Goal: Task Accomplishment & Management: Manage account settings

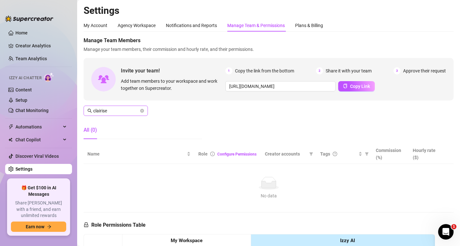
click at [143, 112] on span at bounding box center [142, 110] width 4 height 7
click at [142, 111] on icon "close-circle" at bounding box center [142, 111] width 4 height 4
paste input "[EMAIL_ADDRESS][DOMAIN_NAME]"
type input "[EMAIL_ADDRESS][DOMAIN_NAME]"
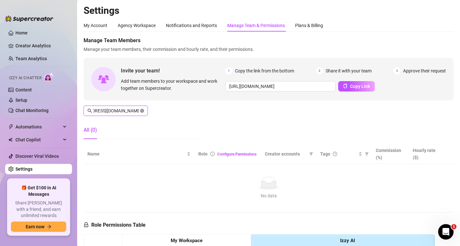
click at [142, 111] on icon "close-circle" at bounding box center [142, 111] width 4 height 4
click at [142, 111] on span at bounding box center [142, 110] width 4 height 7
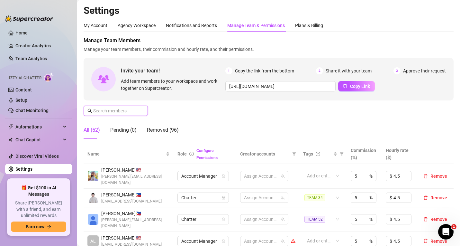
paste input "[EMAIL_ADDRESS][DOMAIN_NAME]"
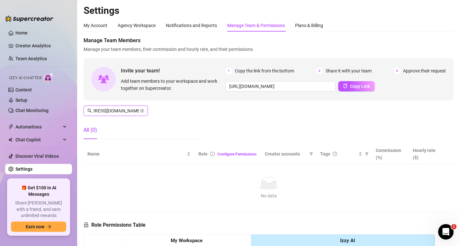
type input "[EMAIL_ADDRESS][DOMAIN_NAME]"
click at [141, 111] on icon "close-circle" at bounding box center [142, 111] width 4 height 4
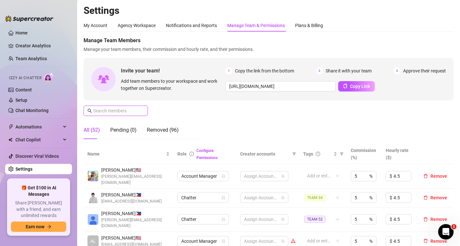
paste input "[EMAIL_ADDRESS][DOMAIN_NAME]"
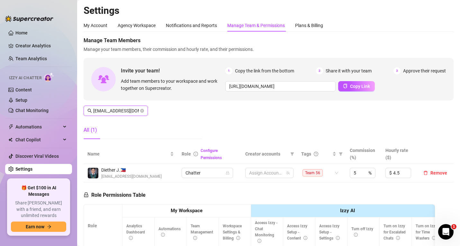
scroll to position [0, 18]
type input "[EMAIL_ADDRESS][DOMAIN_NAME]"
click at [430, 170] on span "Remove" at bounding box center [438, 172] width 17 height 5
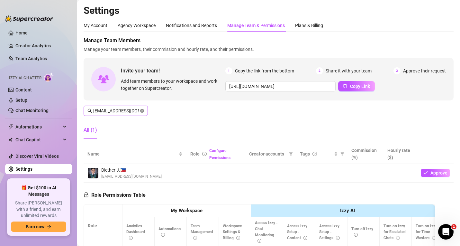
click at [143, 111] on icon "close-circle" at bounding box center [142, 111] width 4 height 4
click at [142, 111] on span at bounding box center [142, 110] width 4 height 7
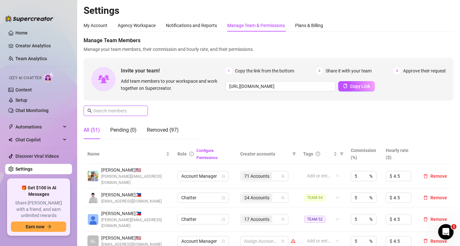
paste input "[EMAIL_ADDRESS][DOMAIN_NAME]"
type input "[EMAIL_ADDRESS][DOMAIN_NAME]"
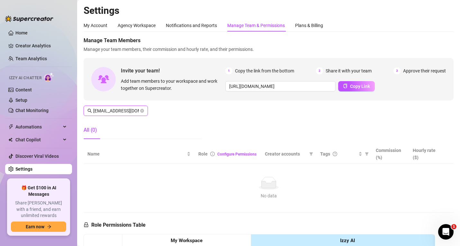
scroll to position [0, 23]
click at [143, 112] on icon "close-circle" at bounding box center [142, 111] width 4 height 4
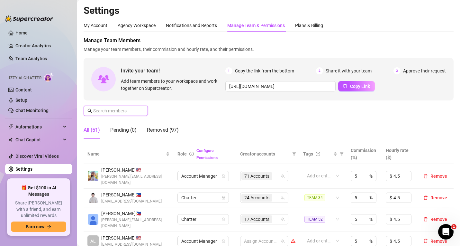
scroll to position [0, 0]
paste input "[EMAIL_ADDRESS][DOMAIN_NAME]"
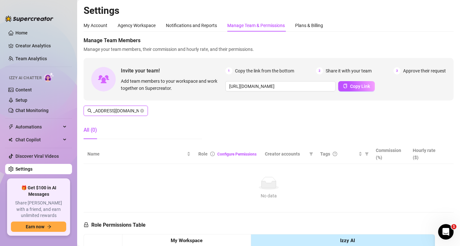
type input "[EMAIL_ADDRESS][DOMAIN_NAME]"
click at [145, 111] on span "[EMAIL_ADDRESS][DOMAIN_NAME]" at bounding box center [116, 110] width 64 height 10
click at [143, 111] on icon "close-circle" at bounding box center [142, 111] width 4 height 4
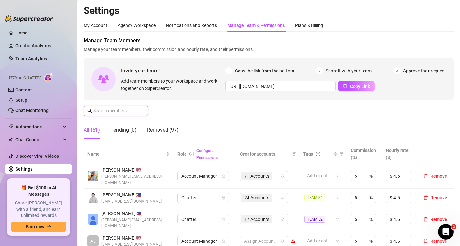
scroll to position [0, 0]
paste input "[EMAIL_ADDRESS][DOMAIN_NAME]"
type input "[EMAIL_ADDRESS][DOMAIN_NAME]"
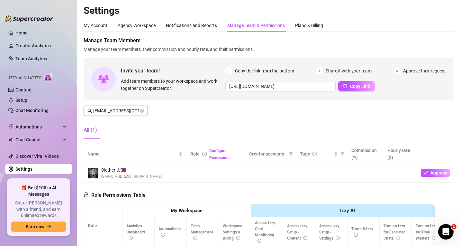
scroll to position [0, 18]
click at [142, 111] on icon "close-circle" at bounding box center [142, 111] width 4 height 4
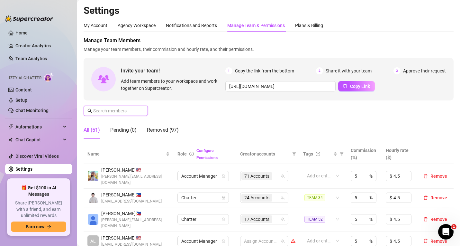
scroll to position [0, 0]
paste input "[EMAIL_ADDRESS][DOMAIN_NAME]"
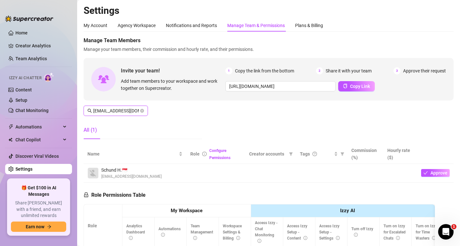
scroll to position [0, 21]
type input "[EMAIL_ADDRESS][DOMAIN_NAME]"
click at [140, 108] on span at bounding box center [142, 110] width 4 height 7
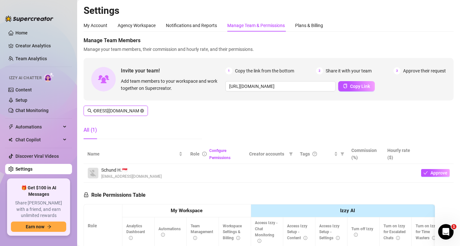
click at [141, 109] on icon "close-circle" at bounding box center [142, 111] width 4 height 4
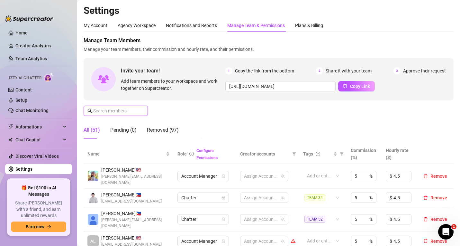
paste input "[EMAIL_ADDRESS][DOMAIN_NAME]"
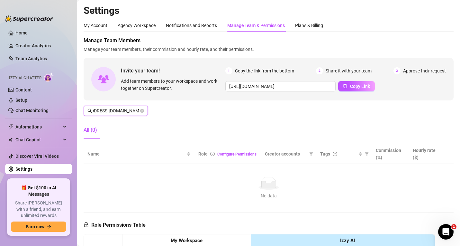
scroll to position [0, 23]
type input "[EMAIL_ADDRESS][DOMAIN_NAME]"
click at [186, 10] on h2 "Settings" at bounding box center [269, 10] width 370 height 12
